Goal: Information Seeking & Learning: Learn about a topic

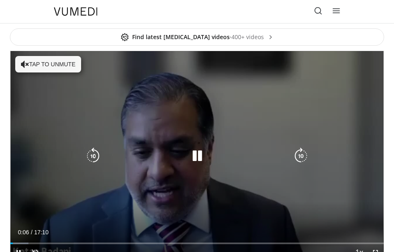
scroll to position [41, 0]
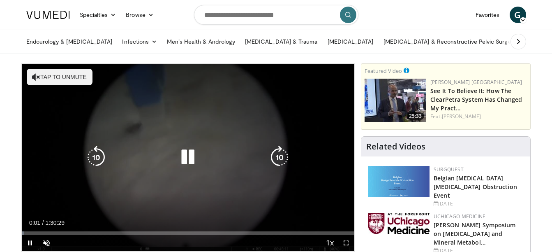
scroll to position [41, 0]
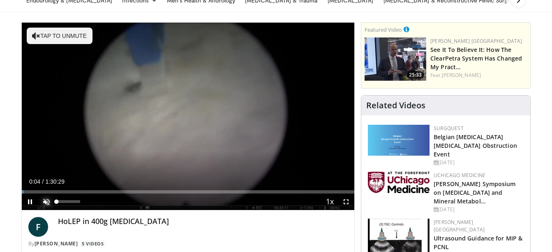
click at [48, 200] on span "Video Player" at bounding box center [46, 201] width 16 height 16
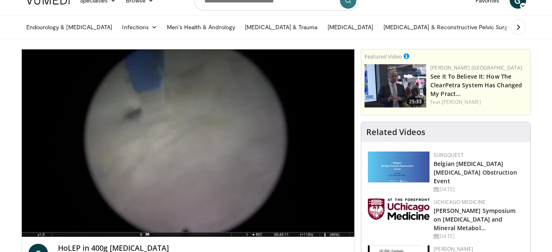
scroll to position [0, 0]
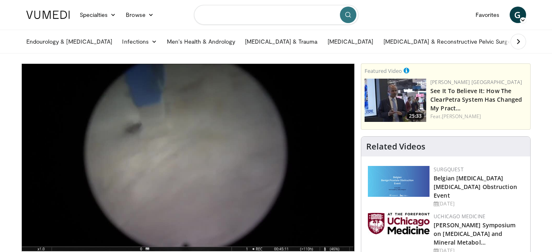
click at [207, 13] on input "Search topics, interventions" at bounding box center [276, 15] width 164 height 20
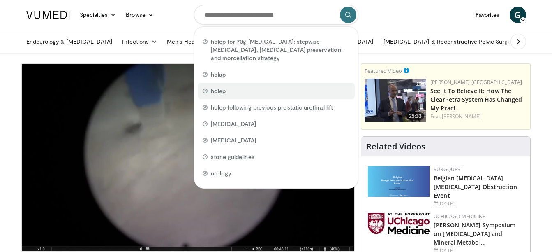
click at [227, 83] on div "holep" at bounding box center [276, 91] width 157 height 16
type input "*****"
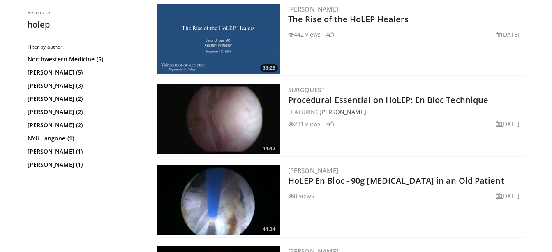
scroll to position [658, 0]
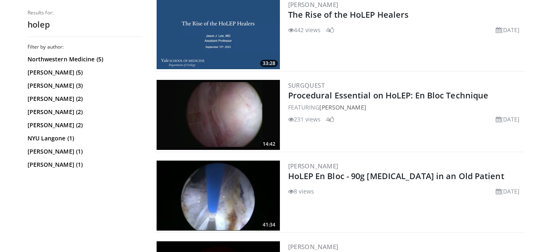
click at [207, 102] on img at bounding box center [218, 115] width 123 height 70
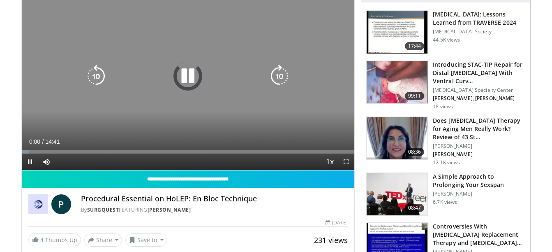
scroll to position [82, 0]
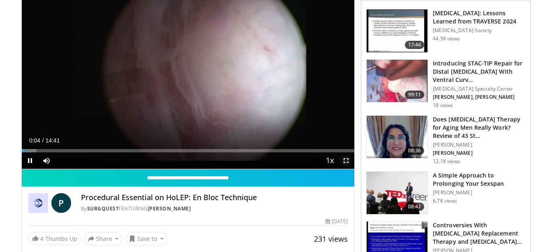
click at [347, 160] on span "Video Player" at bounding box center [346, 160] width 16 height 16
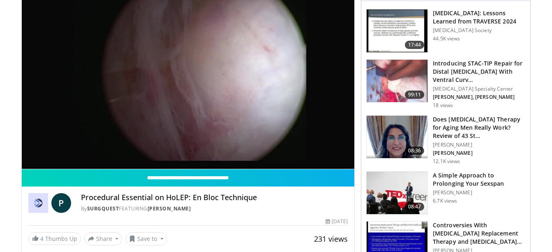
click at [290, 218] on div "231 views June 10, 2025" at bounding box center [188, 222] width 320 height 8
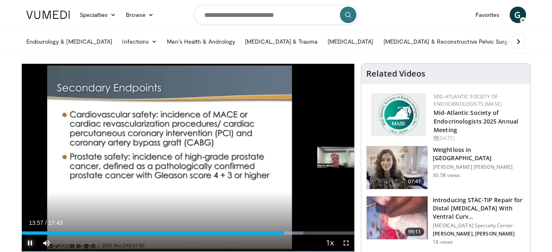
click at [29, 242] on span "Video Player" at bounding box center [30, 242] width 16 height 16
click at [276, 15] on input "Search topics, interventions" at bounding box center [276, 15] width 164 height 20
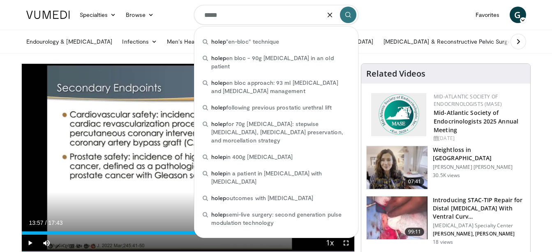
type input "*****"
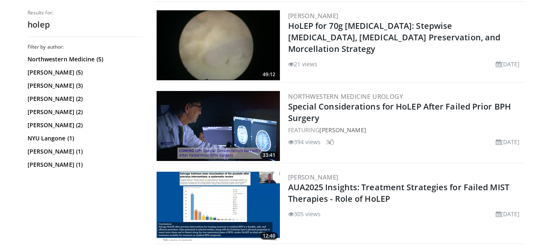
scroll to position [1237, 0]
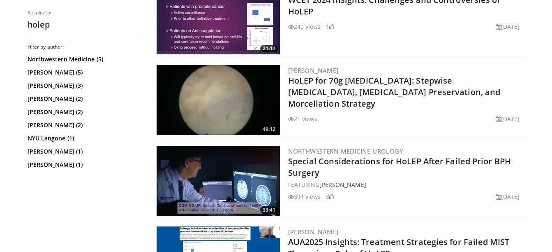
click at [230, 97] on img at bounding box center [218, 100] width 123 height 70
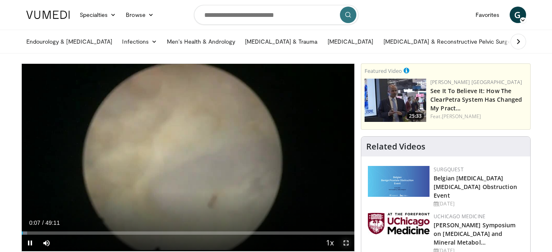
click at [347, 239] on span "Video Player" at bounding box center [346, 242] width 16 height 16
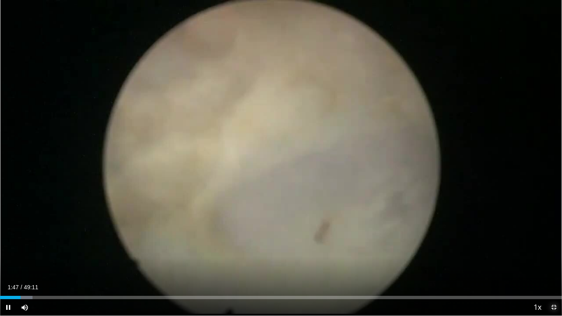
click at [552, 251] on span "Video Player" at bounding box center [553, 307] width 16 height 16
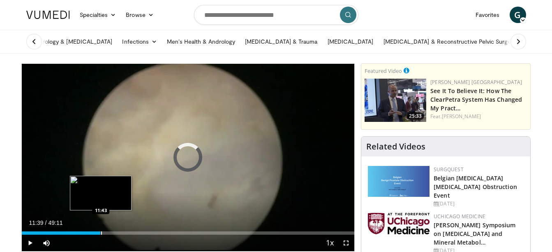
click at [101, 232] on div "Progress Bar" at bounding box center [101, 232] width 1 height 3
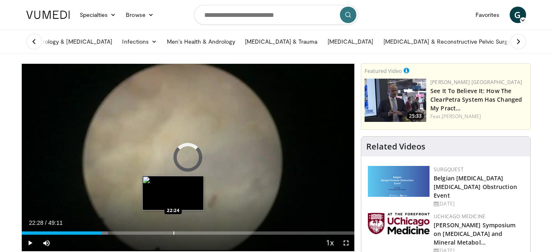
click at [174, 229] on div "Loaded : 26.04% 11:47 22:24" at bounding box center [188, 231] width 333 height 8
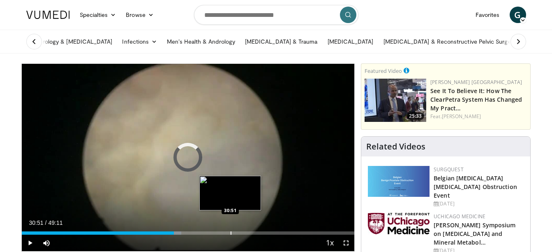
click at [230, 227] on div "Loaded : 48.03% 30:51 30:51" at bounding box center [188, 231] width 333 height 8
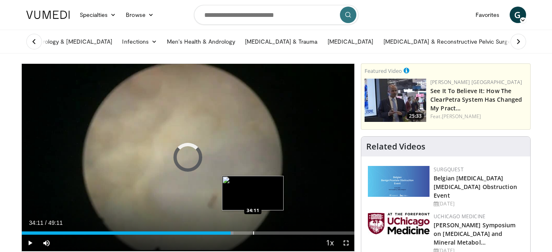
click at [253, 229] on div "Loaded : 63.69% 30:53 34:11" at bounding box center [188, 231] width 333 height 8
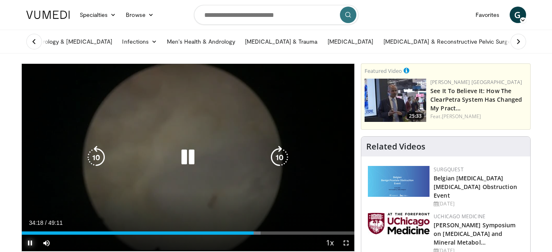
click at [29, 244] on span "Video Player" at bounding box center [30, 242] width 16 height 16
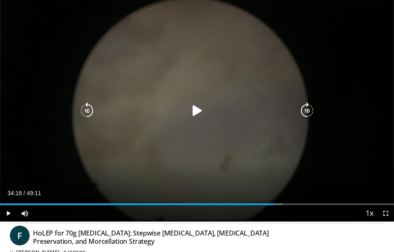
scroll to position [41, 0]
